Goal: Task Accomplishment & Management: Use online tool/utility

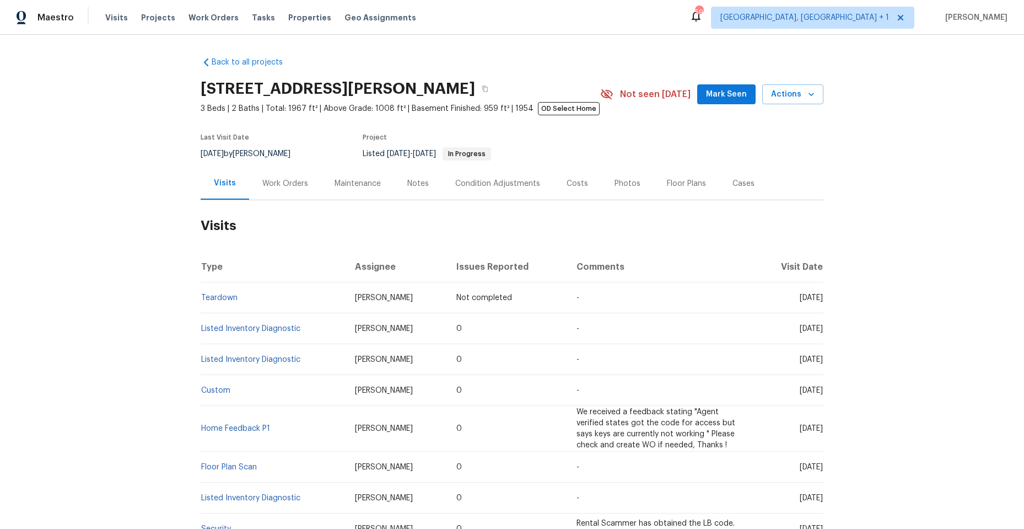
click at [283, 185] on div "Work Orders" at bounding box center [285, 183] width 46 height 11
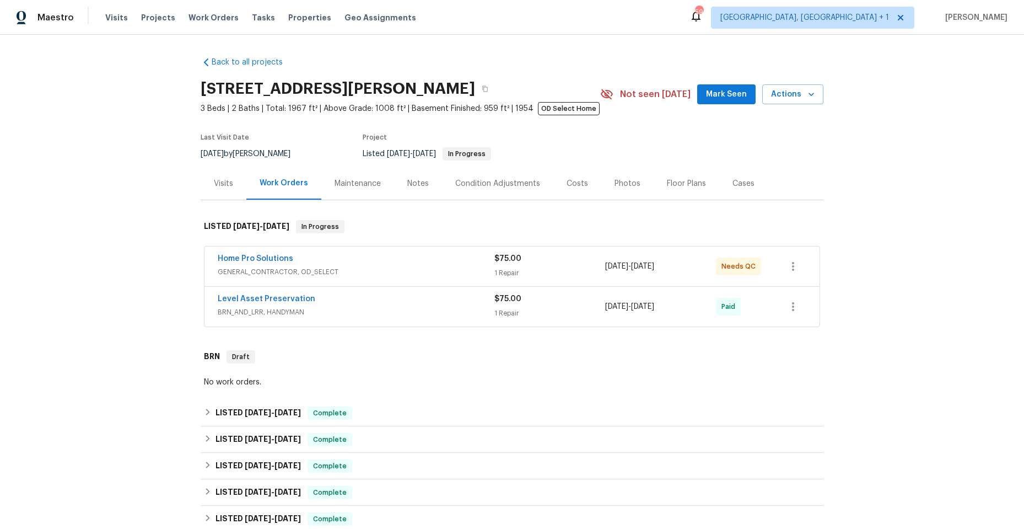
click at [392, 260] on div "Home Pro Solutions" at bounding box center [356, 259] width 277 height 13
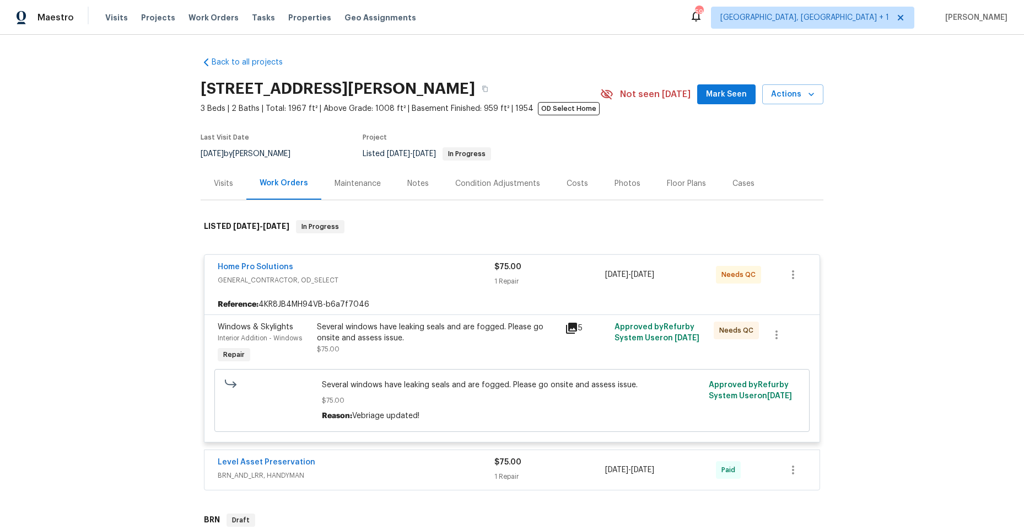
click at [566, 325] on icon at bounding box center [571, 327] width 11 height 11
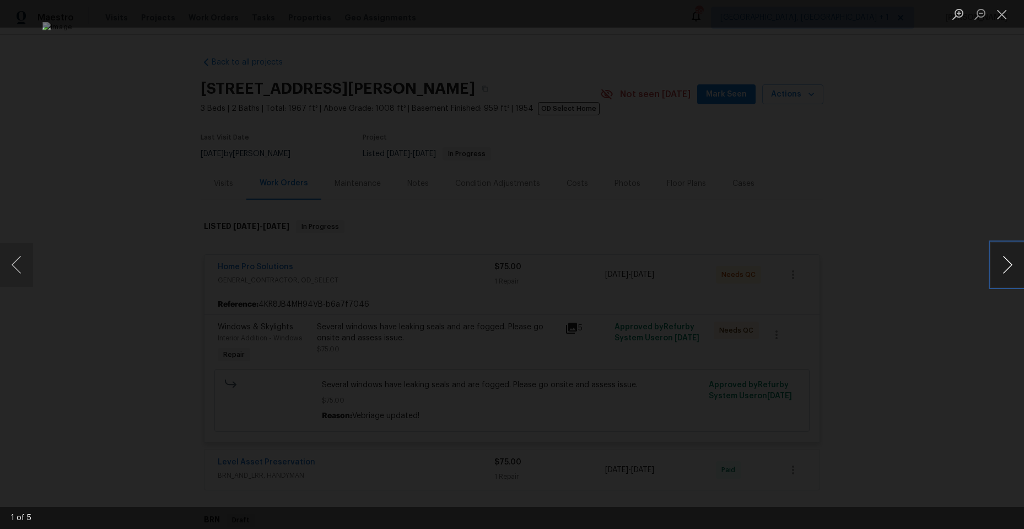
click at [1007, 259] on button "Next image" at bounding box center [1007, 264] width 33 height 44
click at [1006, 259] on button "Next image" at bounding box center [1007, 264] width 33 height 44
click at [1004, 260] on button "Next image" at bounding box center [1007, 264] width 33 height 44
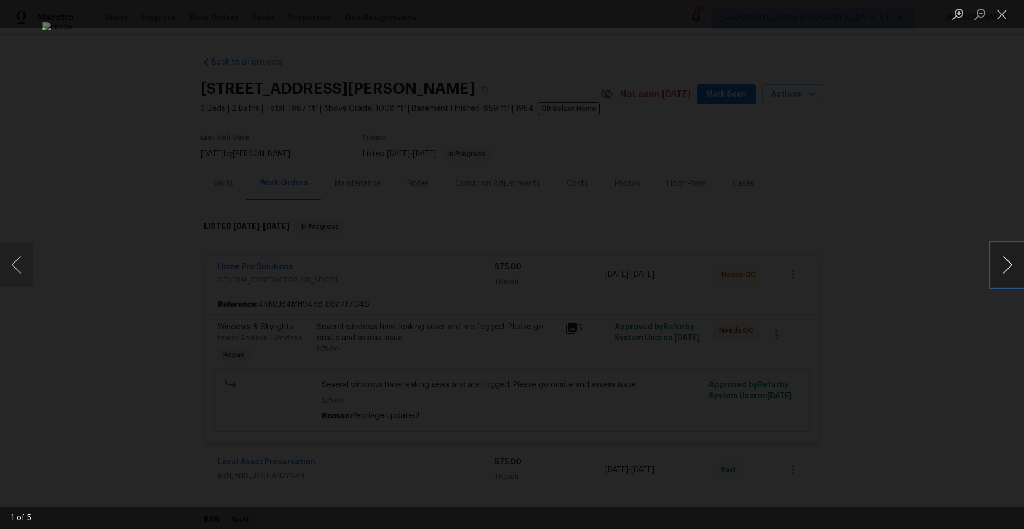
click at [1004, 260] on button "Next image" at bounding box center [1007, 264] width 33 height 44
click at [1005, 268] on button "Next image" at bounding box center [1007, 264] width 33 height 44
click at [1005, 266] on button "Next image" at bounding box center [1007, 264] width 33 height 44
click at [998, 13] on button "Close lightbox" at bounding box center [1002, 13] width 22 height 19
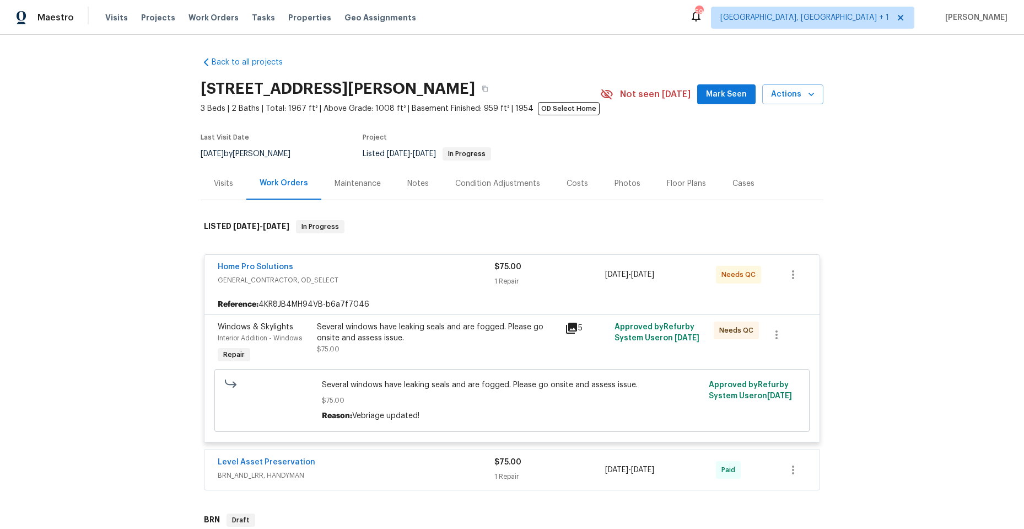
click at [378, 274] on span "GENERAL_CONTRACTOR, OD_SELECT" at bounding box center [356, 279] width 277 height 11
